Goal: Find specific page/section

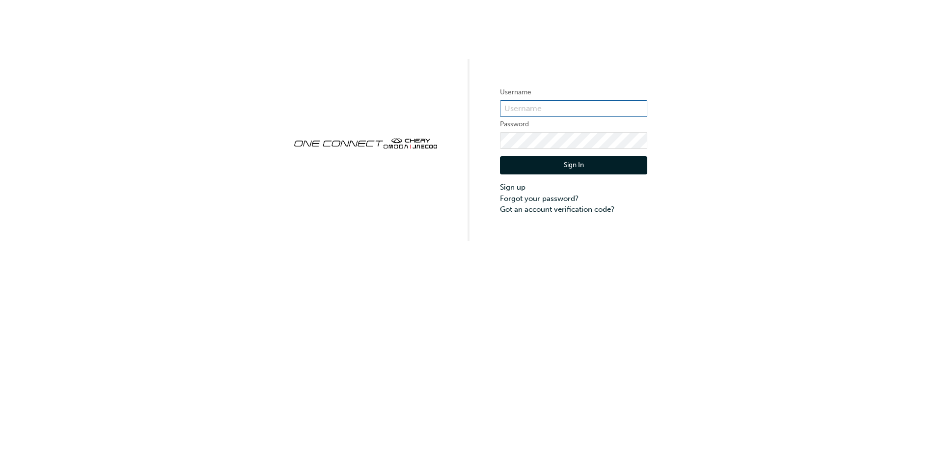
click at [549, 115] on input "text" at bounding box center [573, 108] width 147 height 17
paste input "CHAU0584"
type input "CHAU0584"
click at [529, 160] on button "Sign In" at bounding box center [573, 165] width 147 height 19
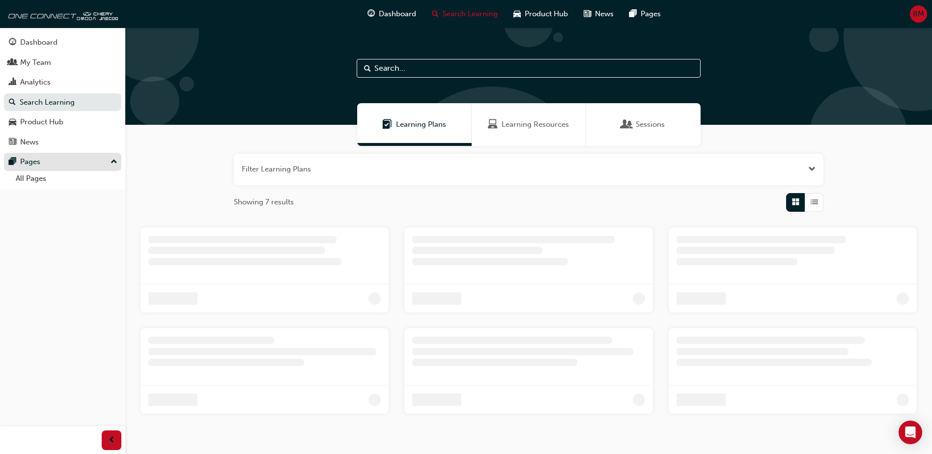
click at [33, 158] on div "Pages" at bounding box center [30, 161] width 20 height 11
click at [92, 161] on div "Pages" at bounding box center [63, 162] width 108 height 12
click at [41, 179] on link "All Pages" at bounding box center [67, 178] width 110 height 15
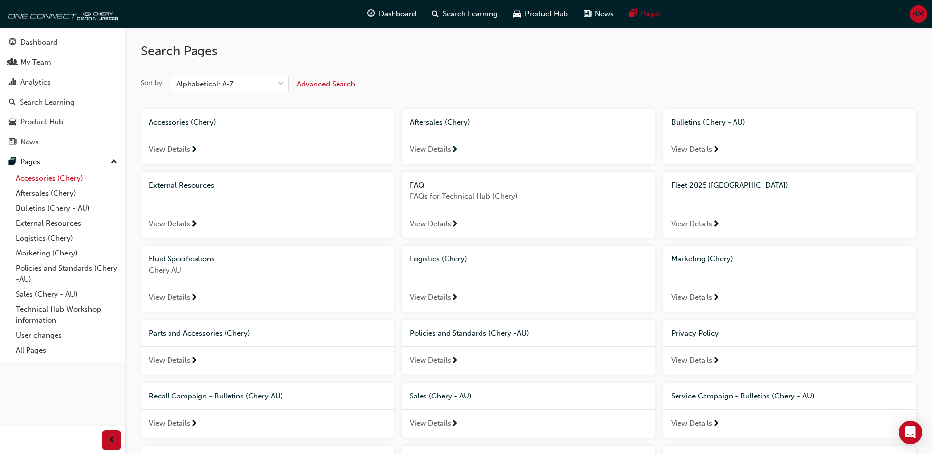
click at [65, 179] on link "Accessories (Chery)" at bounding box center [67, 178] width 110 height 15
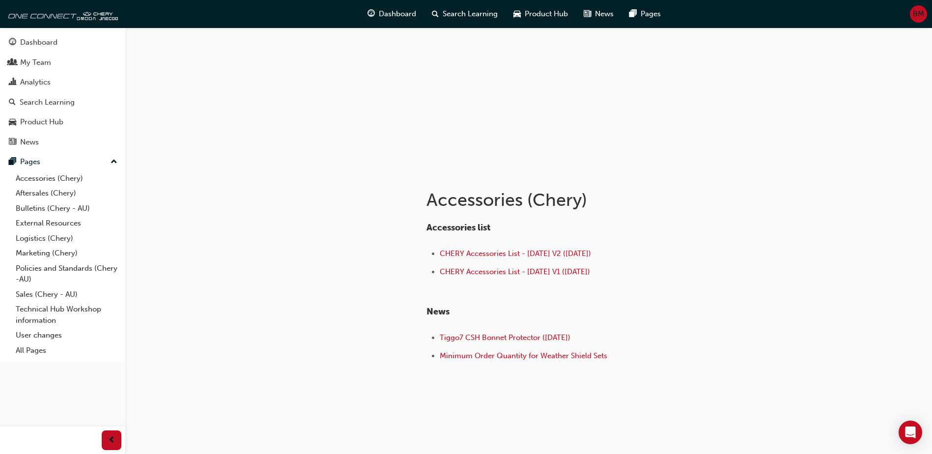
scroll to position [59, 0]
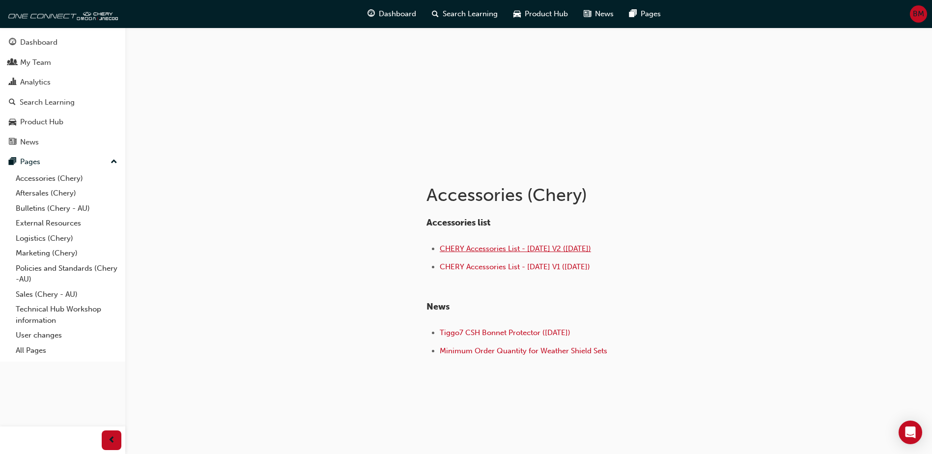
click at [499, 252] on span "CHERY Accessories List - [DATE] V2 ([DATE])" at bounding box center [515, 248] width 151 height 9
